Goal: Download file/media

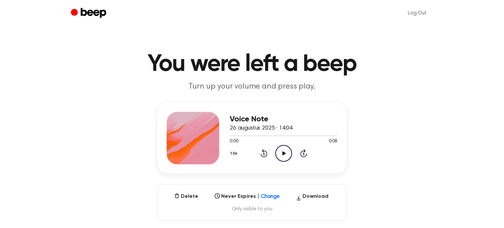
click at [284, 155] on icon "Play Audio" at bounding box center [283, 153] width 17 height 17
click at [284, 155] on icon at bounding box center [283, 153] width 3 height 4
click at [312, 196] on button "Download" at bounding box center [312, 198] width 38 height 11
